Goal: Task Accomplishment & Management: Use online tool/utility

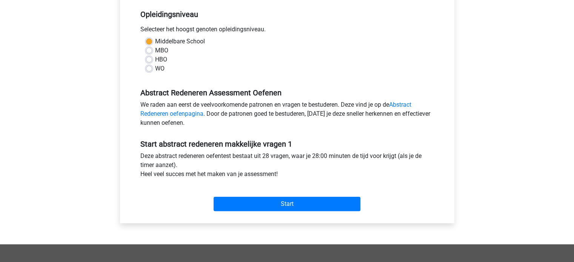
scroll to position [155, 0]
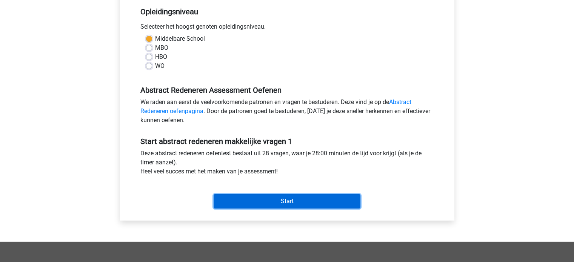
click at [304, 200] on input "Start" at bounding box center [287, 201] width 147 height 14
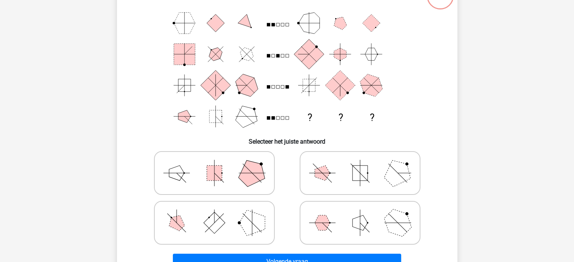
scroll to position [63, 0]
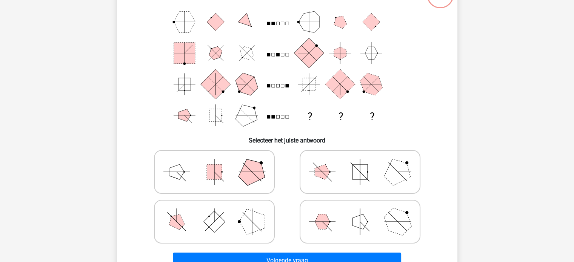
click at [384, 219] on icon at bounding box center [360, 222] width 113 height 38
click at [365, 213] on input "radio" at bounding box center [362, 210] width 5 height 5
radio input "true"
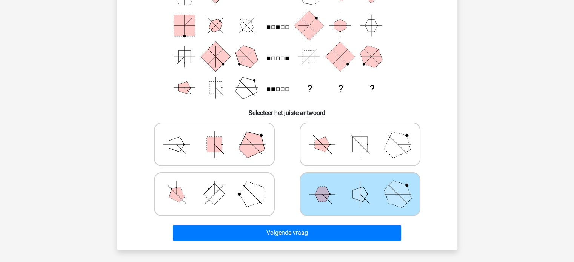
scroll to position [92, 0]
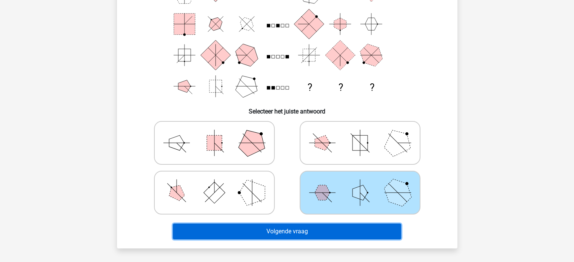
click at [364, 229] on button "Volgende vraag" at bounding box center [287, 232] width 228 height 16
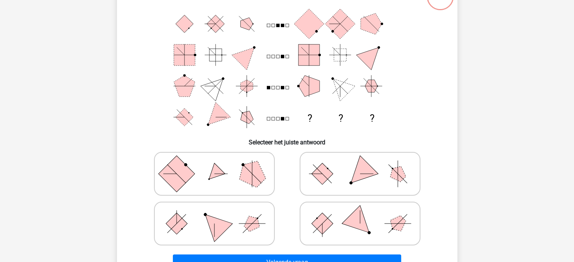
scroll to position [62, 0]
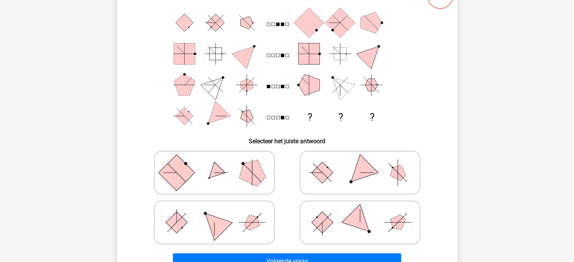
click at [365, 177] on icon at bounding box center [360, 173] width 113 height 38
click at [365, 163] on input "radio" at bounding box center [362, 161] width 5 height 5
radio input "true"
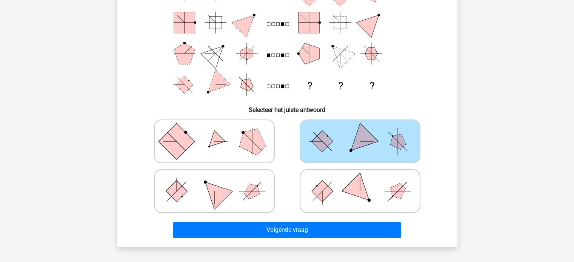
scroll to position [94, 0]
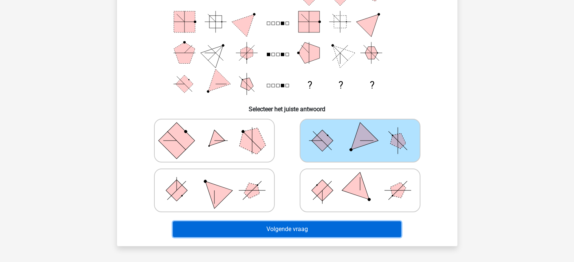
click at [353, 228] on button "Volgende vraag" at bounding box center [287, 230] width 228 height 16
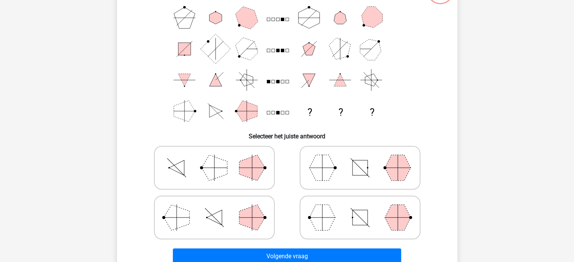
scroll to position [68, 0]
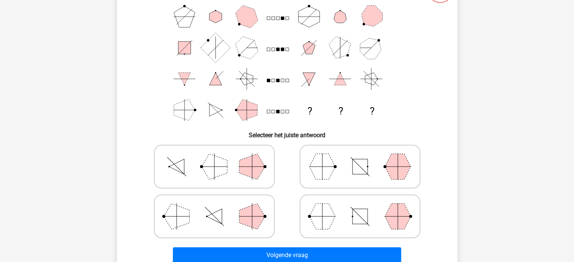
click at [220, 207] on icon at bounding box center [214, 217] width 113 height 38
click at [219, 207] on input "radio" at bounding box center [216, 204] width 5 height 5
radio input "true"
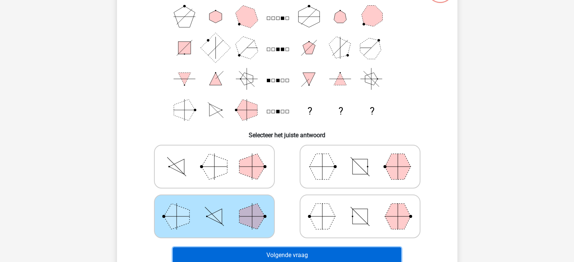
click at [358, 256] on button "Volgende vraag" at bounding box center [287, 256] width 228 height 16
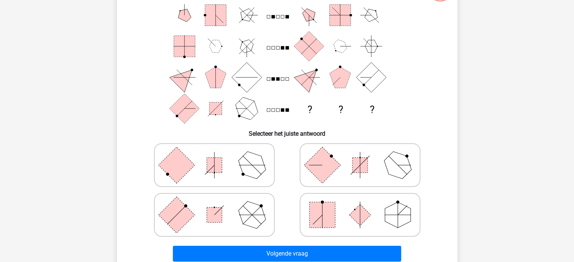
scroll to position [72, 0]
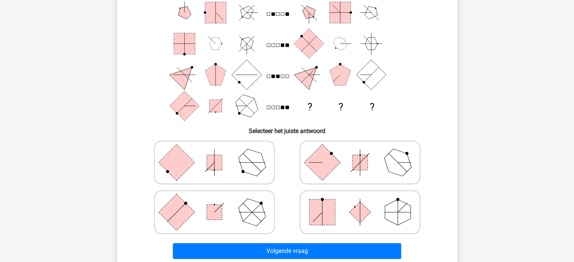
click at [393, 216] on polygon at bounding box center [398, 213] width 26 height 26
click at [365, 203] on input "radio" at bounding box center [362, 200] width 5 height 5
radio input "true"
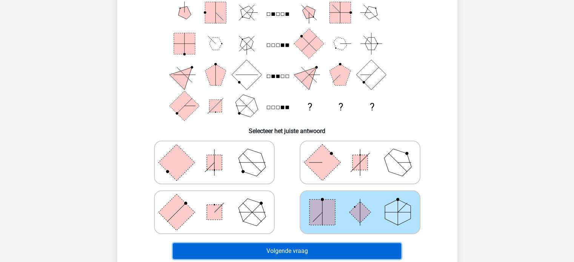
click at [341, 245] on button "Volgende vraag" at bounding box center [287, 252] width 228 height 16
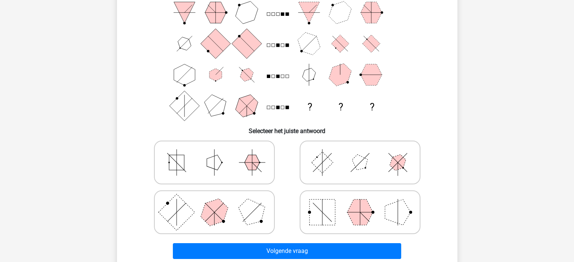
scroll to position [87, 0]
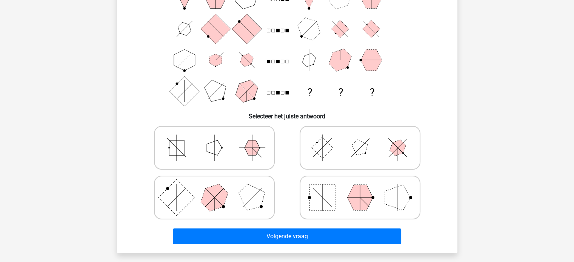
click at [330, 146] on rect at bounding box center [323, 148] width 22 height 22
click at [360, 139] on input "radio" at bounding box center [362, 136] width 5 height 5
radio input "true"
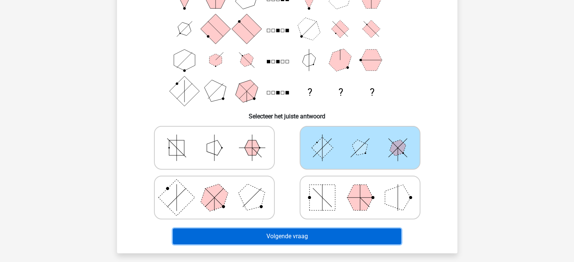
click at [321, 240] on button "Volgende vraag" at bounding box center [287, 237] width 228 height 16
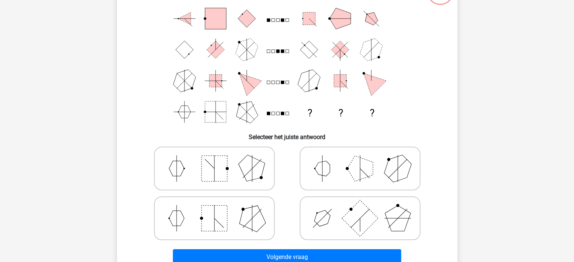
scroll to position [68, 0]
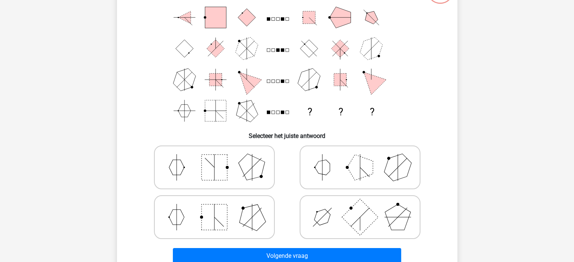
click at [352, 173] on polygon at bounding box center [360, 168] width 26 height 26
click at [360, 158] on input "radio" at bounding box center [362, 155] width 5 height 5
radio input "true"
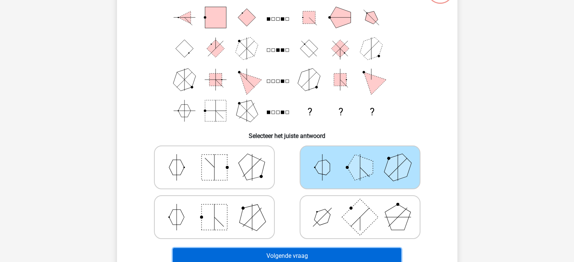
click at [334, 256] on button "Volgende vraag" at bounding box center [287, 256] width 228 height 16
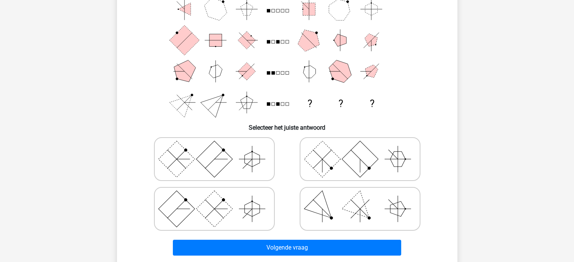
scroll to position [75, 0]
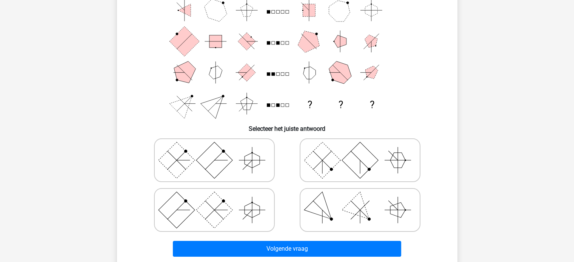
click at [328, 164] on rect at bounding box center [322, 160] width 36 height 36
click at [360, 151] on input "radio" at bounding box center [362, 148] width 5 height 5
radio input "true"
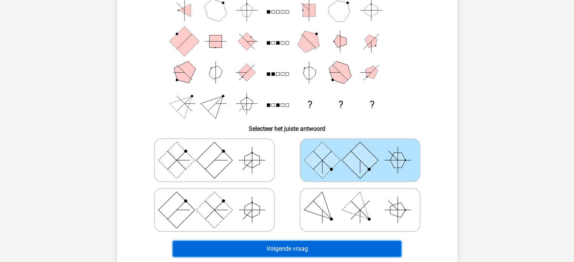
click at [337, 248] on button "Volgende vraag" at bounding box center [287, 249] width 228 height 16
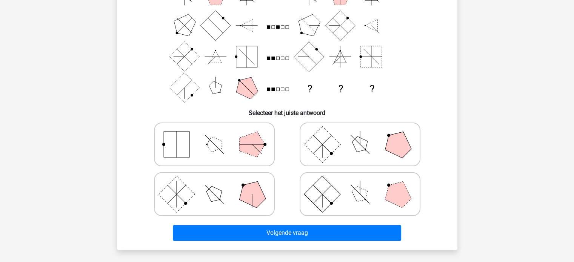
scroll to position [92, 0]
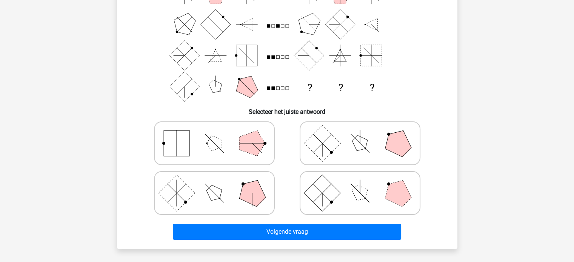
click at [370, 188] on icon at bounding box center [360, 193] width 113 height 38
click at [365, 184] on input "radio" at bounding box center [362, 181] width 5 height 5
radio input "true"
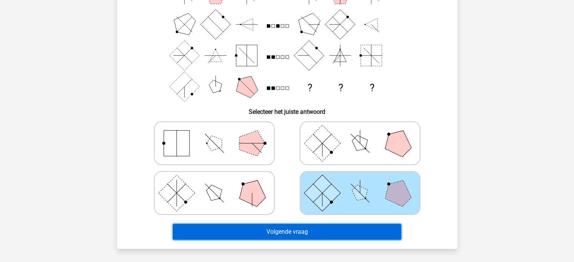
click at [348, 230] on button "Volgende vraag" at bounding box center [287, 232] width 228 height 16
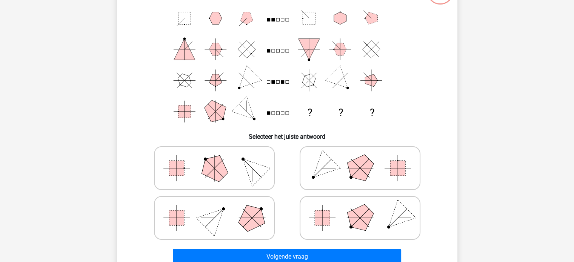
scroll to position [71, 0]
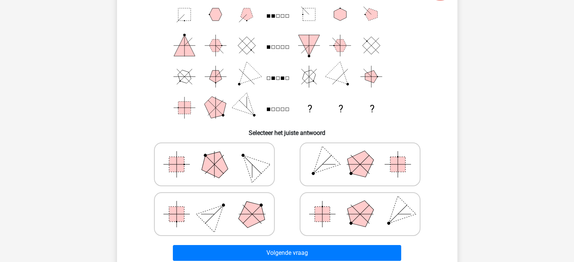
click at [205, 172] on polygon at bounding box center [214, 165] width 36 height 36
click at [214, 155] on input "radio" at bounding box center [216, 152] width 5 height 5
radio input "true"
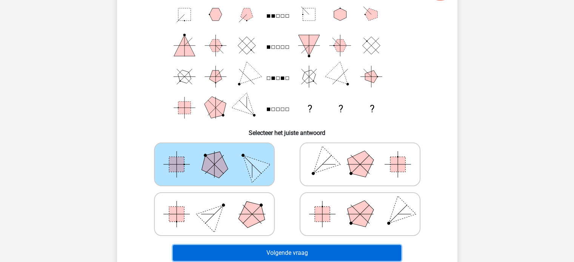
click at [287, 255] on button "Volgende vraag" at bounding box center [287, 253] width 228 height 16
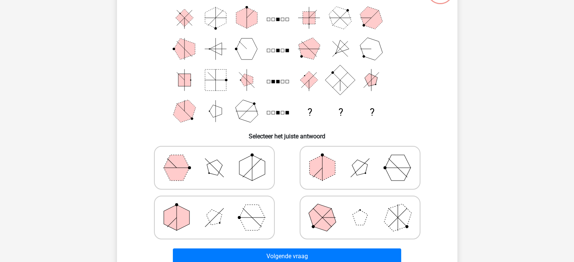
scroll to position [69, 0]
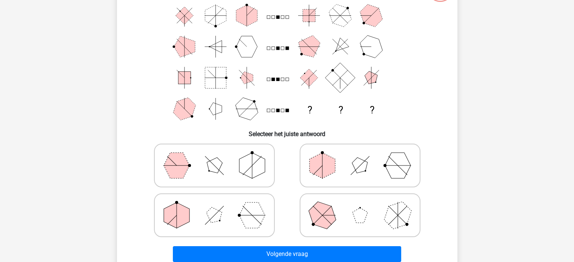
click at [241, 173] on icon at bounding box center [214, 166] width 113 height 38
click at [219, 156] on input "radio" at bounding box center [216, 153] width 5 height 5
radio input "true"
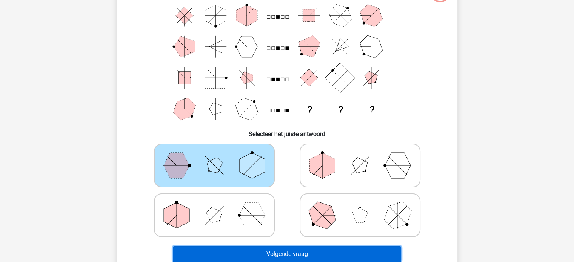
click at [330, 249] on button "Volgende vraag" at bounding box center [287, 255] width 228 height 16
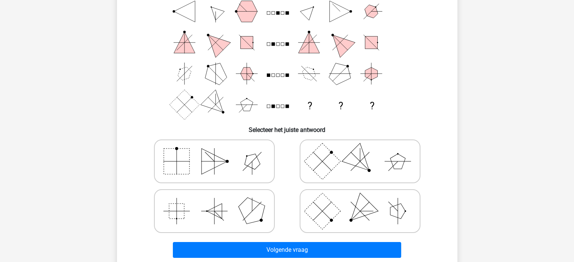
scroll to position [74, 0]
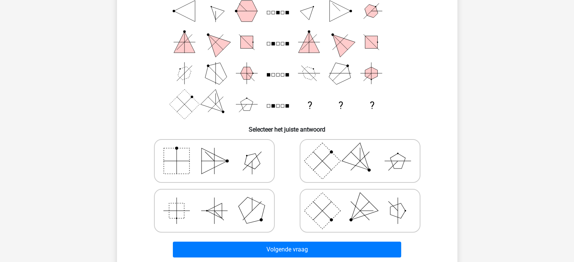
click at [379, 167] on icon at bounding box center [360, 161] width 113 height 38
click at [365, 152] on input "radio" at bounding box center [362, 149] width 5 height 5
radio input "true"
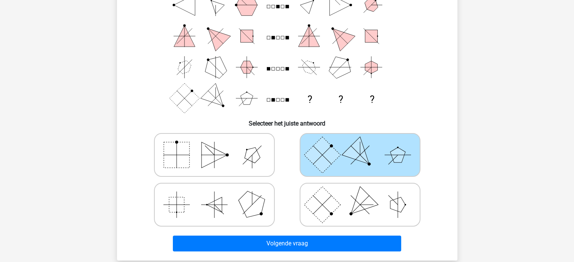
scroll to position [80, 0]
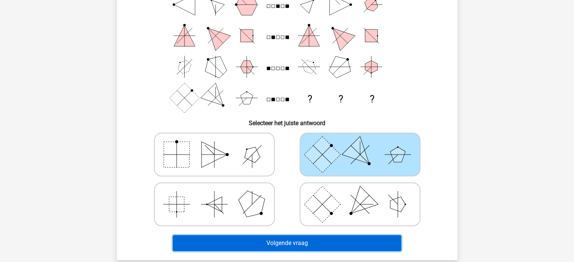
click at [357, 248] on button "Volgende vraag" at bounding box center [287, 244] width 228 height 16
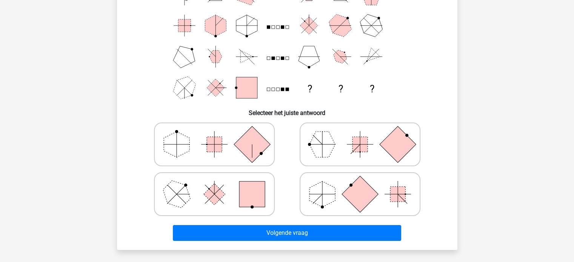
scroll to position [91, 0]
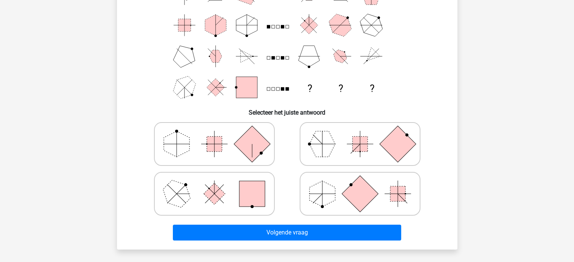
click at [240, 197] on rect at bounding box center [252, 194] width 26 height 26
click at [219, 185] on input "radio" at bounding box center [216, 182] width 5 height 5
radio input "true"
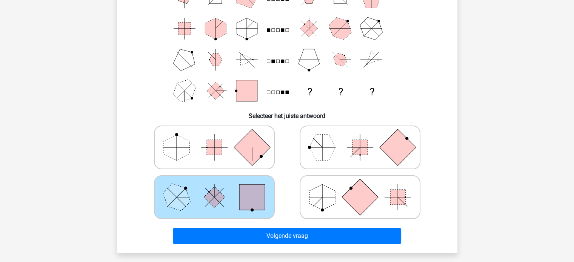
scroll to position [97, 0]
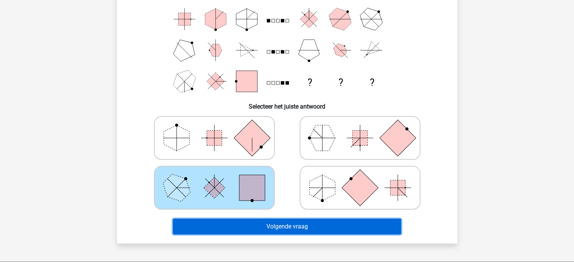
click at [301, 220] on button "Volgende vraag" at bounding box center [287, 227] width 228 height 16
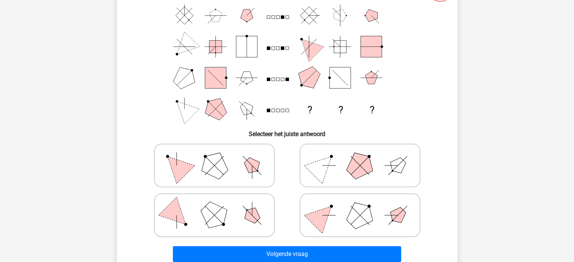
scroll to position [70, 0]
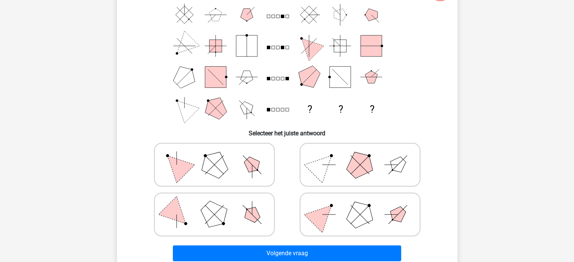
click at [221, 163] on polygon at bounding box center [214, 165] width 36 height 36
click at [219, 156] on input "radio" at bounding box center [216, 153] width 5 height 5
radio input "true"
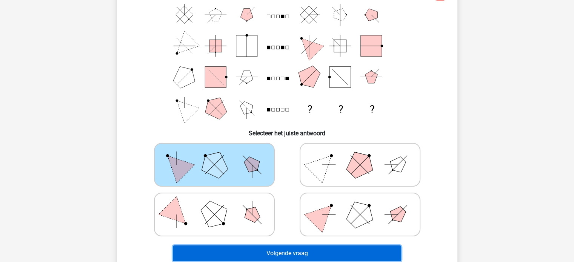
click at [295, 253] on button "Volgende vraag" at bounding box center [287, 254] width 228 height 16
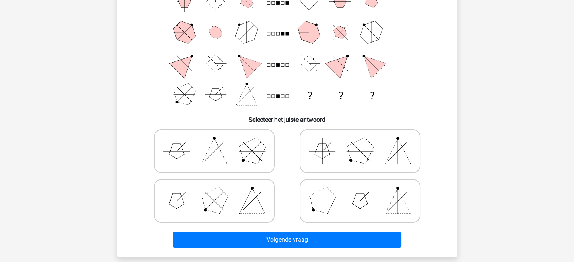
scroll to position [85, 0]
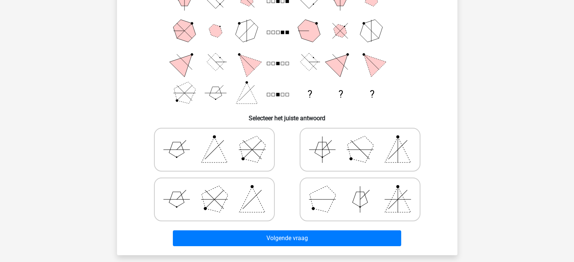
click at [255, 197] on polygon at bounding box center [252, 200] width 26 height 26
click at [219, 190] on input "radio" at bounding box center [216, 187] width 5 height 5
radio input "true"
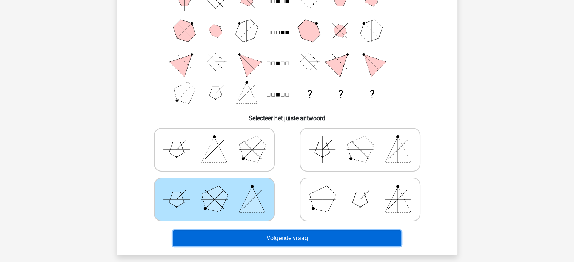
click at [307, 237] on button "Volgende vraag" at bounding box center [287, 239] width 228 height 16
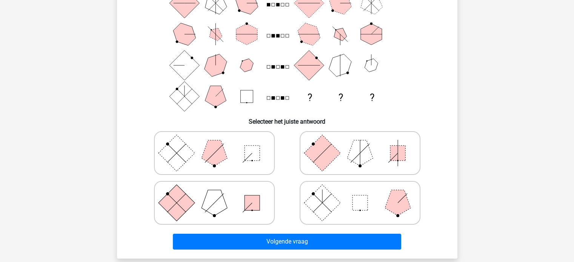
scroll to position [82, 0]
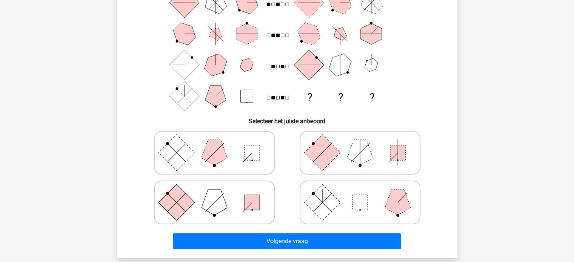
click at [219, 199] on polygon at bounding box center [215, 203] width 26 height 26
click at [219, 193] on input "radio" at bounding box center [216, 190] width 5 height 5
radio input "true"
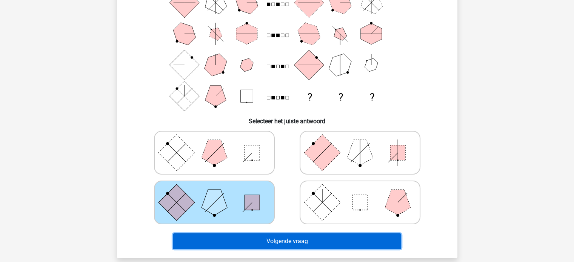
click at [304, 240] on button "Volgende vraag" at bounding box center [287, 242] width 228 height 16
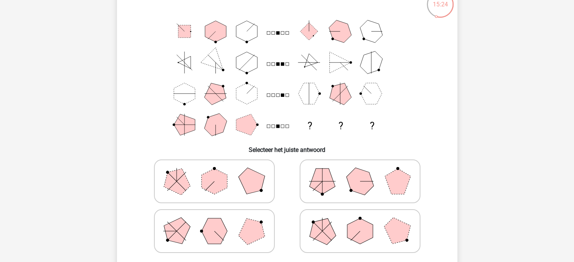
scroll to position [54, 0]
click at [354, 223] on polygon at bounding box center [360, 231] width 26 height 26
click at [360, 222] on input "radio" at bounding box center [362, 219] width 5 height 5
radio input "true"
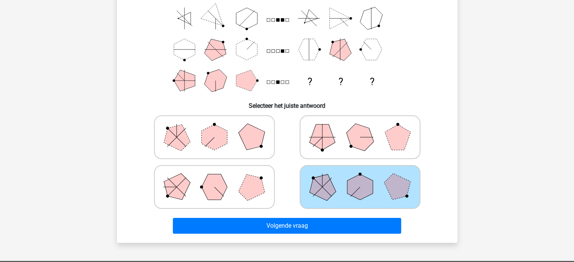
scroll to position [101, 0]
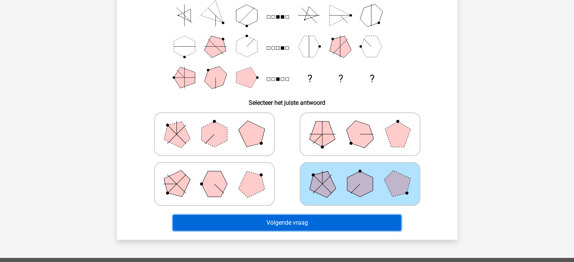
click at [359, 225] on button "Volgende vraag" at bounding box center [287, 223] width 228 height 16
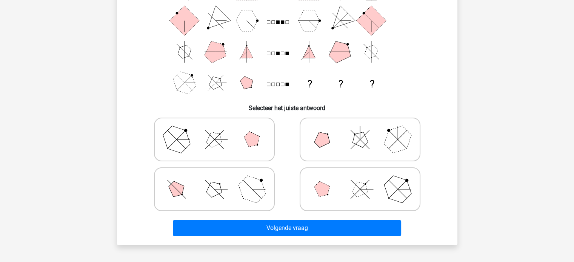
scroll to position [99, 0]
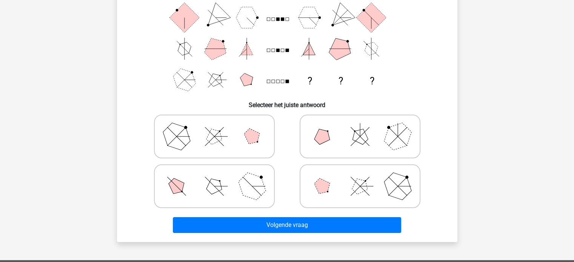
click at [178, 137] on polygon at bounding box center [176, 137] width 36 height 36
click at [214, 127] on input "radio" at bounding box center [216, 124] width 5 height 5
radio input "true"
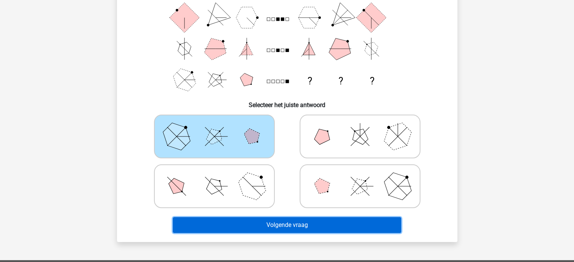
click at [311, 227] on button "Volgende vraag" at bounding box center [287, 225] width 228 height 16
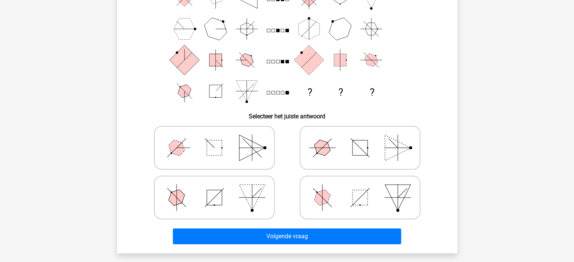
scroll to position [93, 0]
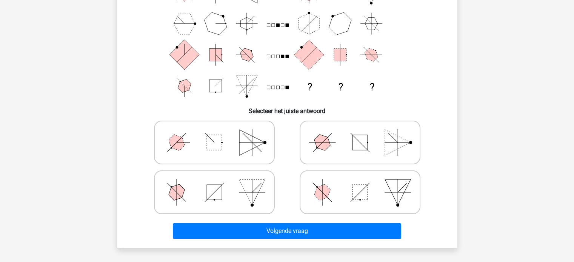
click at [184, 201] on icon at bounding box center [214, 193] width 113 height 38
click at [214, 183] on input "radio" at bounding box center [216, 180] width 5 height 5
radio input "true"
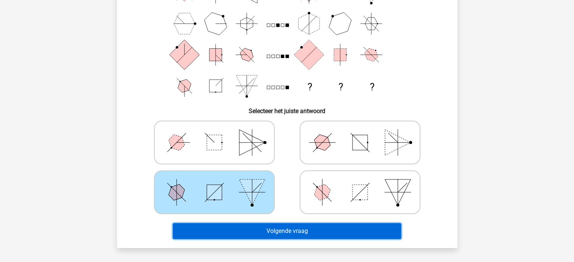
click at [268, 232] on button "Volgende vraag" at bounding box center [287, 232] width 228 height 16
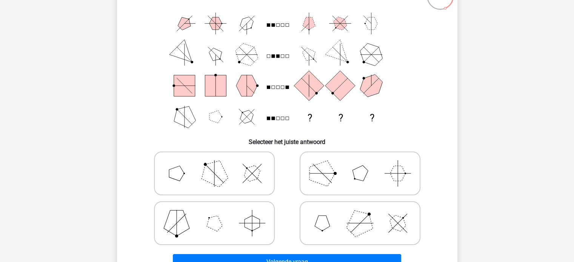
scroll to position [62, 0]
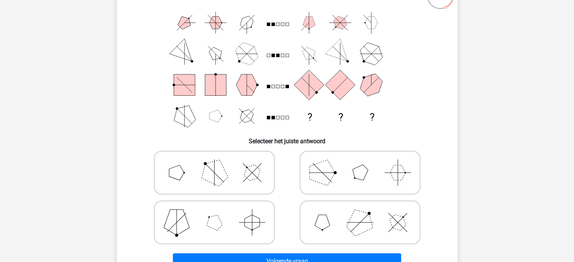
click at [385, 172] on icon at bounding box center [360, 173] width 113 height 38
click at [365, 163] on input "radio" at bounding box center [362, 161] width 5 height 5
radio input "true"
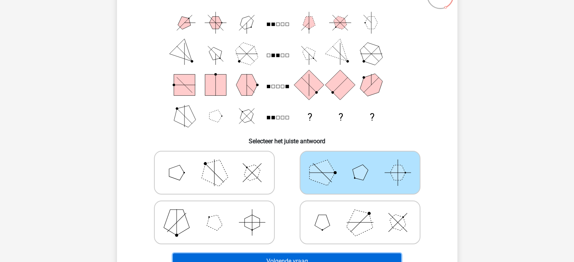
click at [310, 255] on button "Volgende vraag" at bounding box center [287, 262] width 228 height 16
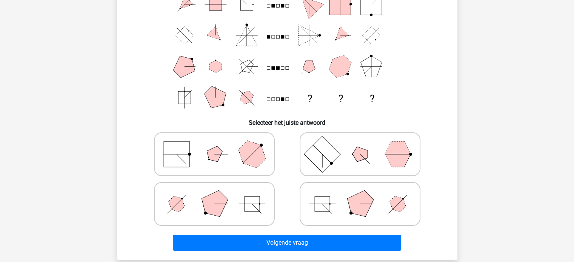
scroll to position [82, 0]
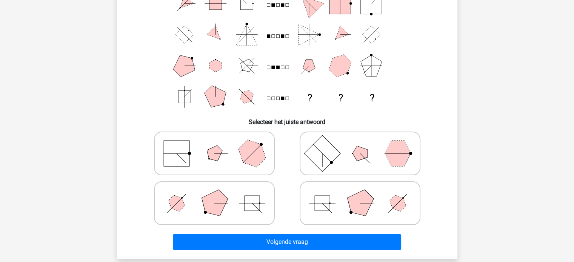
click at [336, 198] on icon at bounding box center [360, 204] width 113 height 38
click at [360, 194] on input "radio" at bounding box center [362, 191] width 5 height 5
radio input "true"
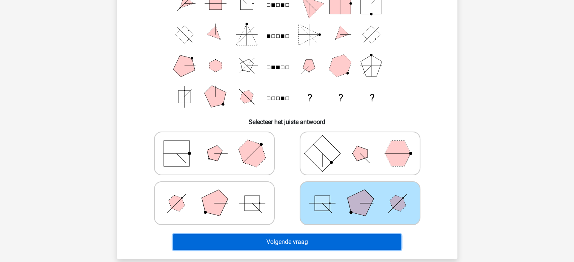
click at [321, 246] on button "Volgende vraag" at bounding box center [287, 242] width 228 height 16
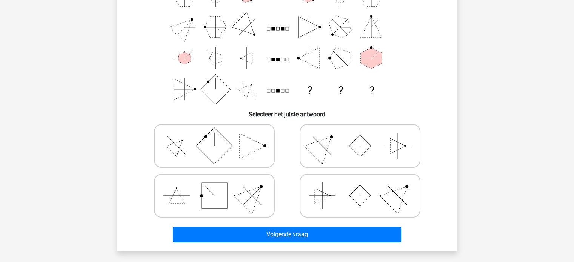
scroll to position [90, 0]
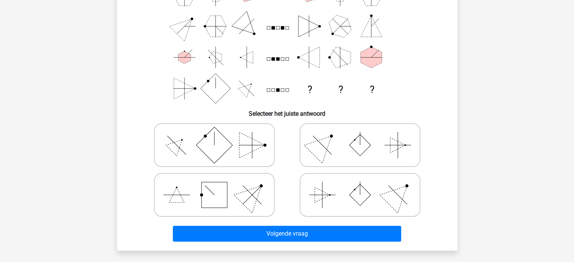
click at [353, 189] on icon at bounding box center [360, 195] width 113 height 38
click at [360, 186] on input "radio" at bounding box center [362, 183] width 5 height 5
radio input "true"
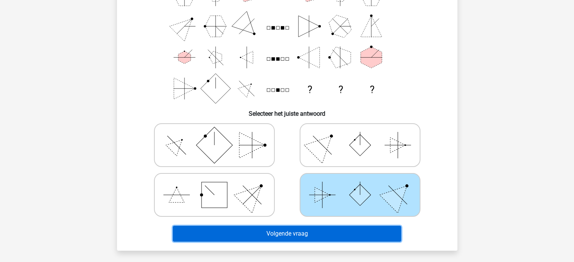
click at [333, 231] on button "Volgende vraag" at bounding box center [287, 234] width 228 height 16
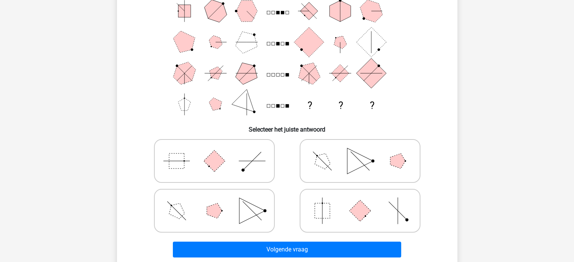
scroll to position [78, 0]
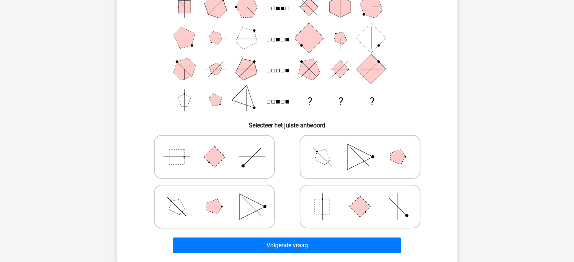
click at [372, 208] on icon at bounding box center [360, 207] width 113 height 38
click at [365, 197] on input "radio" at bounding box center [362, 195] width 5 height 5
radio input "true"
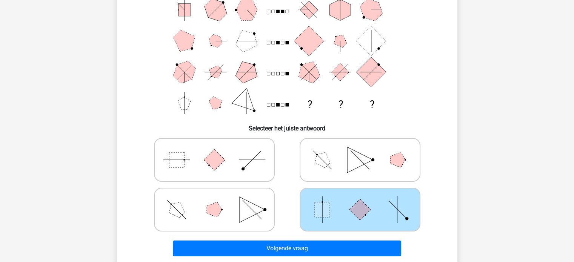
scroll to position [76, 0]
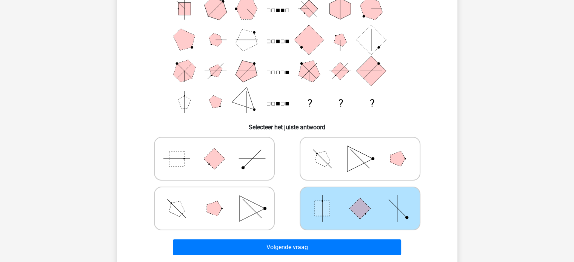
click at [232, 155] on icon at bounding box center [214, 159] width 113 height 38
click at [219, 150] on input "radio" at bounding box center [216, 147] width 5 height 5
radio input "true"
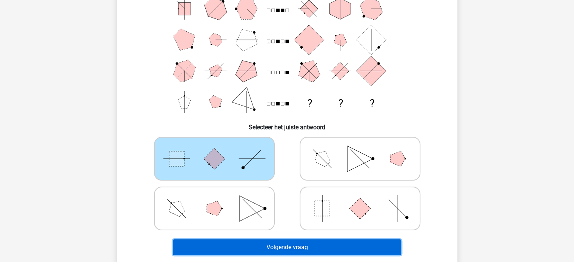
click at [311, 247] on button "Volgende vraag" at bounding box center [287, 248] width 228 height 16
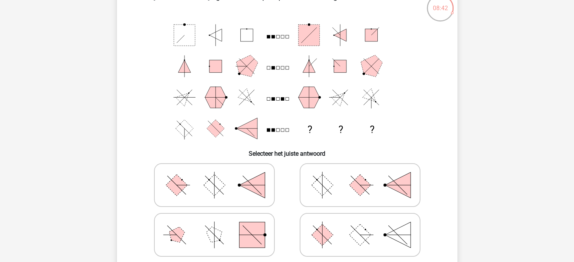
scroll to position [49, 0]
click at [326, 238] on rect at bounding box center [323, 236] width 22 height 22
click at [360, 226] on input "radio" at bounding box center [362, 223] width 5 height 5
radio input "true"
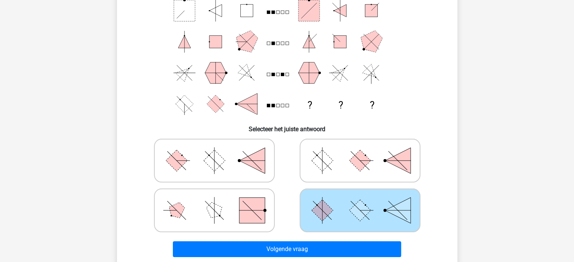
scroll to position [75, 0]
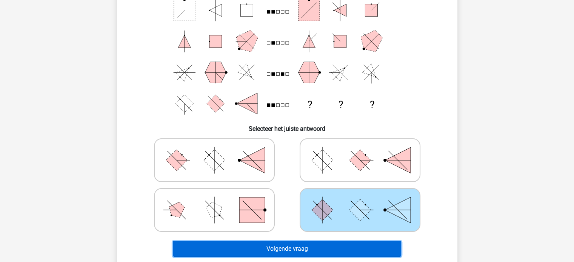
click at [367, 249] on button "Volgende vraag" at bounding box center [287, 249] width 228 height 16
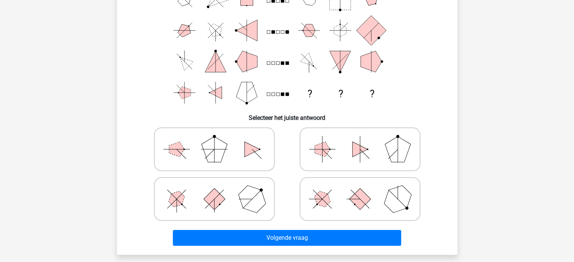
scroll to position [86, 0]
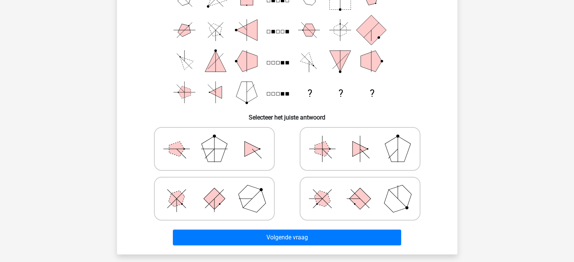
click at [329, 157] on icon at bounding box center [360, 149] width 113 height 38
click at [360, 140] on input "radio" at bounding box center [362, 137] width 5 height 5
radio input "true"
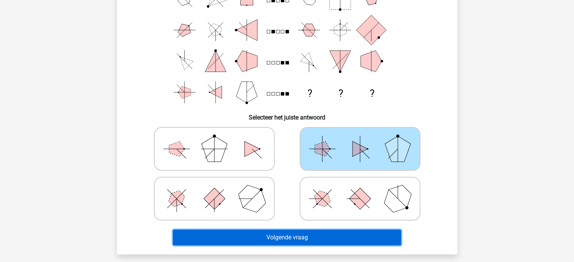
click at [322, 238] on button "Volgende vraag" at bounding box center [287, 238] width 228 height 16
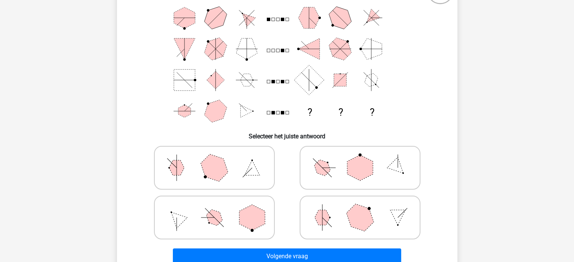
scroll to position [68, 0]
click at [396, 163] on polygon at bounding box center [398, 168] width 22 height 22
click at [365, 158] on input "radio" at bounding box center [362, 155] width 5 height 5
radio input "true"
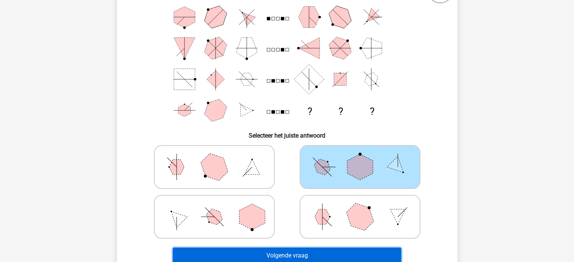
click at [361, 256] on button "Volgende vraag" at bounding box center [287, 256] width 228 height 16
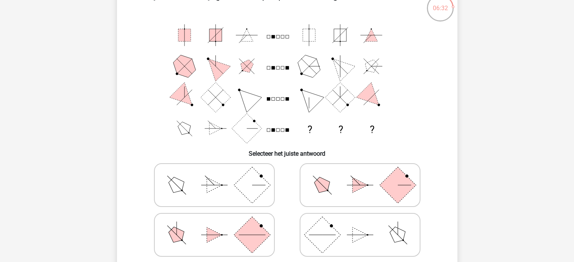
scroll to position [53, 0]
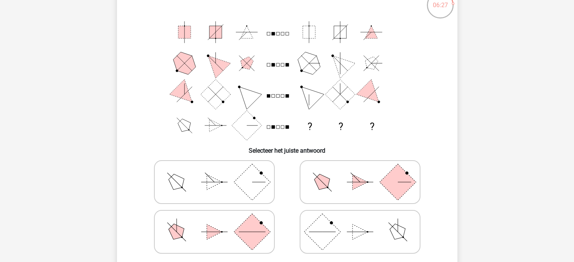
click at [243, 228] on rect at bounding box center [252, 232] width 36 height 36
click at [219, 223] on input "radio" at bounding box center [216, 220] width 5 height 5
radio input "true"
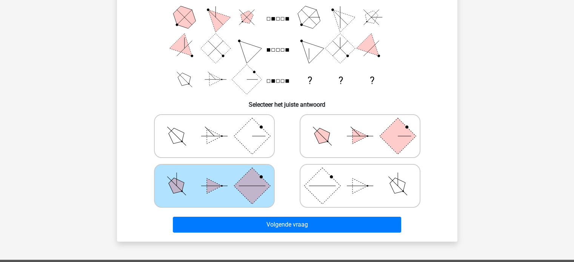
scroll to position [99, 0]
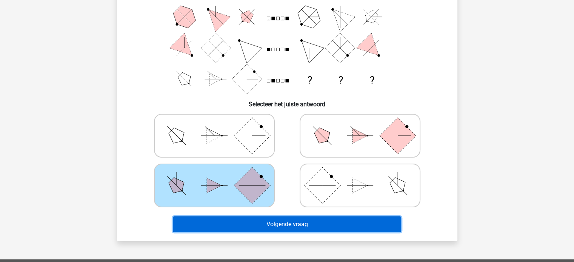
click at [364, 222] on button "Volgende vraag" at bounding box center [287, 225] width 228 height 16
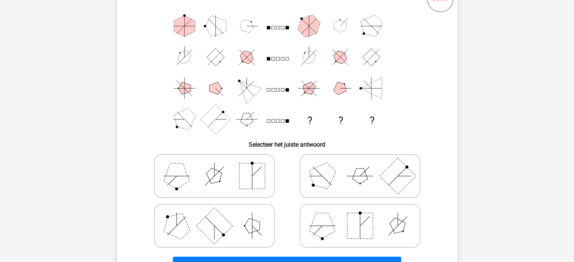
scroll to position [63, 0]
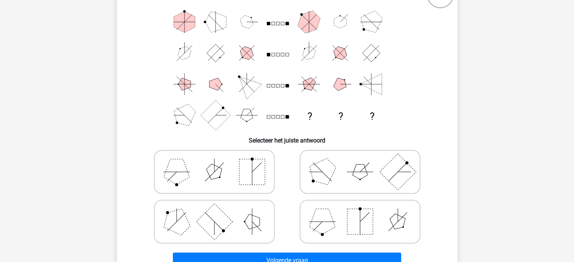
click at [165, 214] on icon at bounding box center [214, 222] width 113 height 38
click at [214, 213] on input "radio" at bounding box center [216, 210] width 5 height 5
radio input "true"
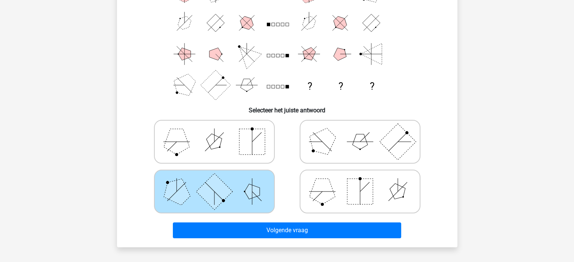
scroll to position [94, 0]
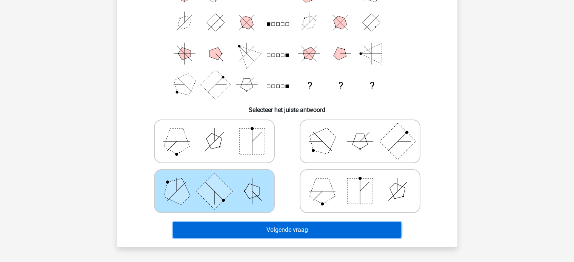
click at [385, 226] on button "Volgende vraag" at bounding box center [287, 230] width 228 height 16
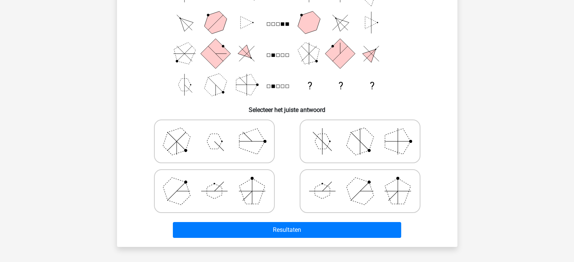
click at [346, 191] on icon at bounding box center [360, 192] width 113 height 38
click at [360, 182] on input "radio" at bounding box center [362, 179] width 5 height 5
radio input "true"
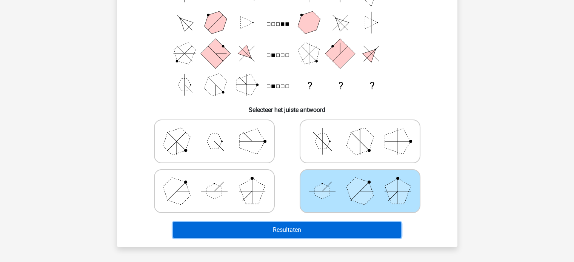
click at [343, 235] on button "Resultaten" at bounding box center [287, 230] width 228 height 16
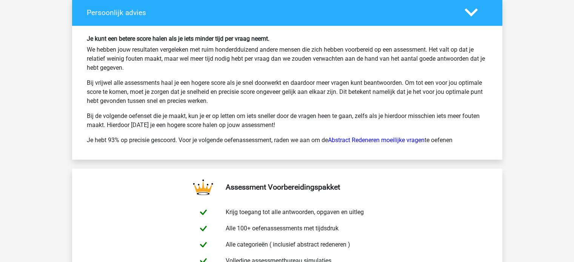
scroll to position [1513, 0]
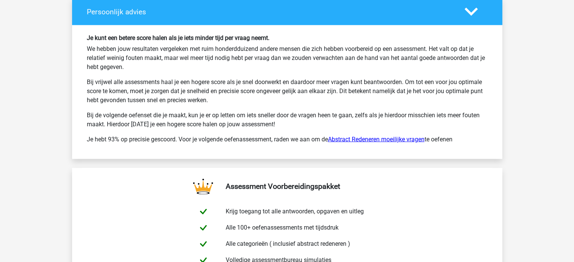
click at [400, 136] on link "Abstract Redeneren moeilijke vragen" at bounding box center [376, 139] width 97 height 7
